Goal: Task Accomplishment & Management: Use online tool/utility

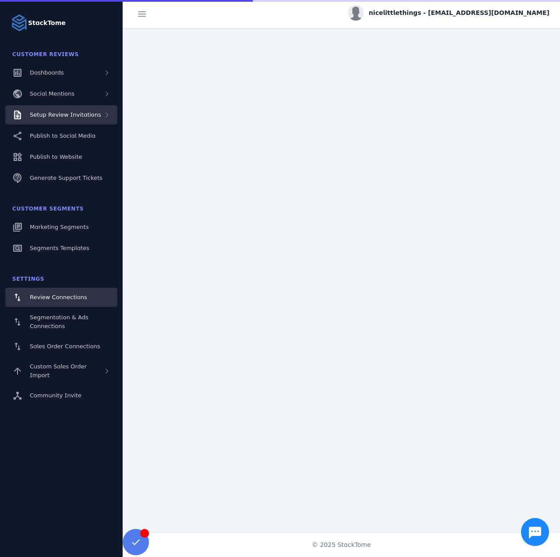
click at [66, 115] on span "Setup Review Invitations" at bounding box center [65, 114] width 71 height 7
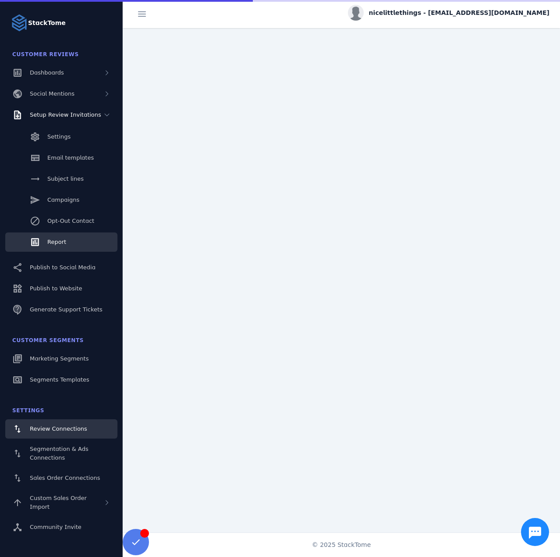
click at [75, 235] on link "Report" at bounding box center [61, 241] width 112 height 19
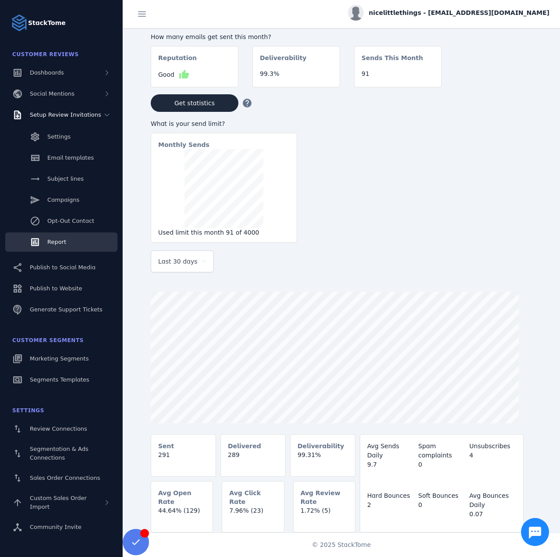
click at [195, 272] on div "Last 30 days" at bounding box center [182, 261] width 48 height 21
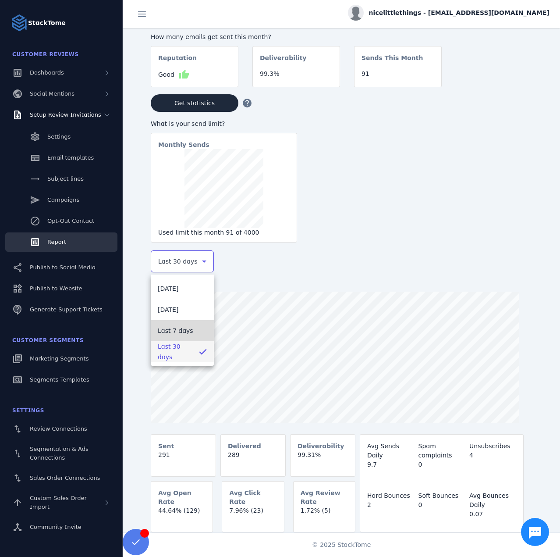
click at [179, 330] on span "Last 7 days" at bounding box center [175, 330] width 35 height 11
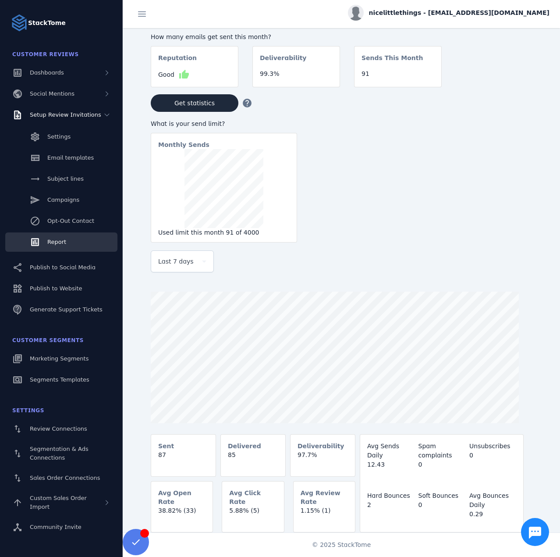
click at [449, 18] on div "nicelittlethings - [EMAIL_ADDRESS][DOMAIN_NAME]" at bounding box center [449, 13] width 202 height 16
click at [500, 88] on icon at bounding box center [498, 84] width 11 height 11
